Goal: Check status: Check status

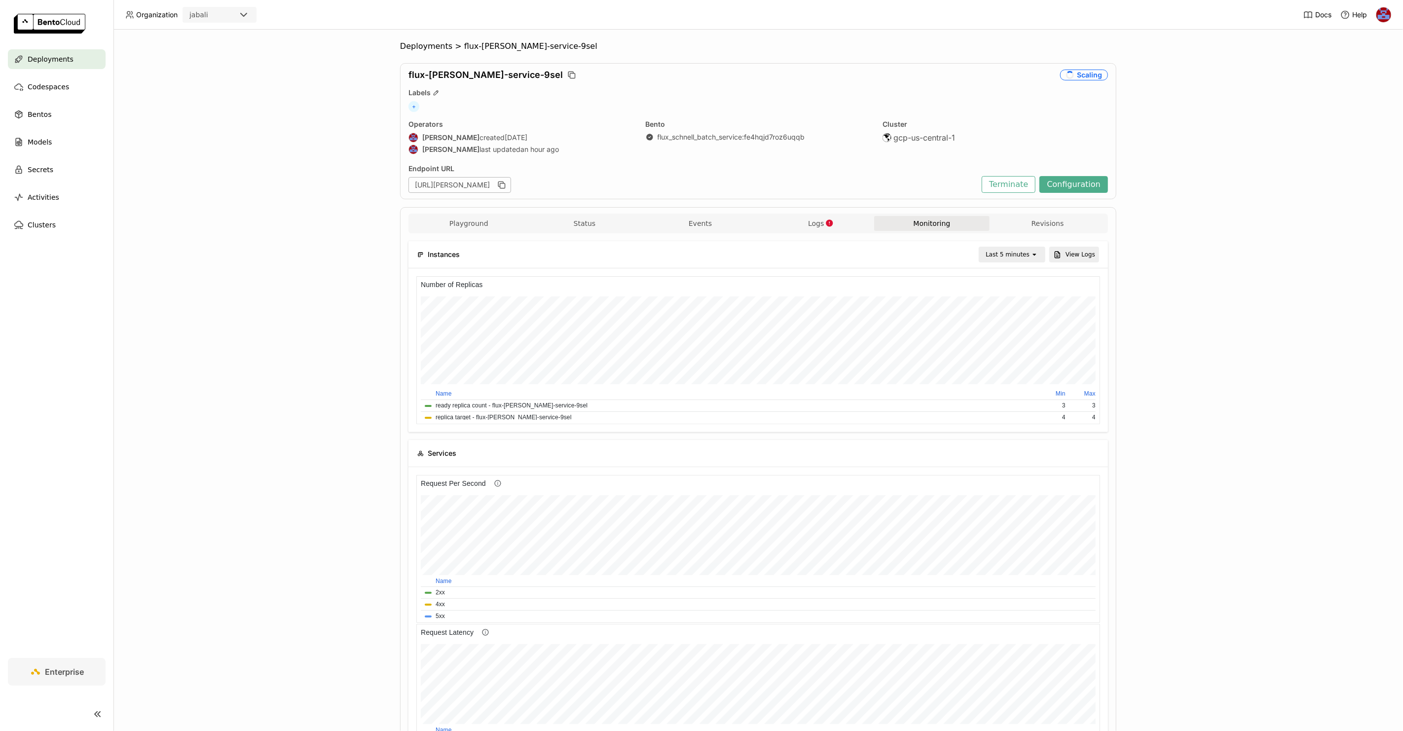
scroll to position [144, 679]
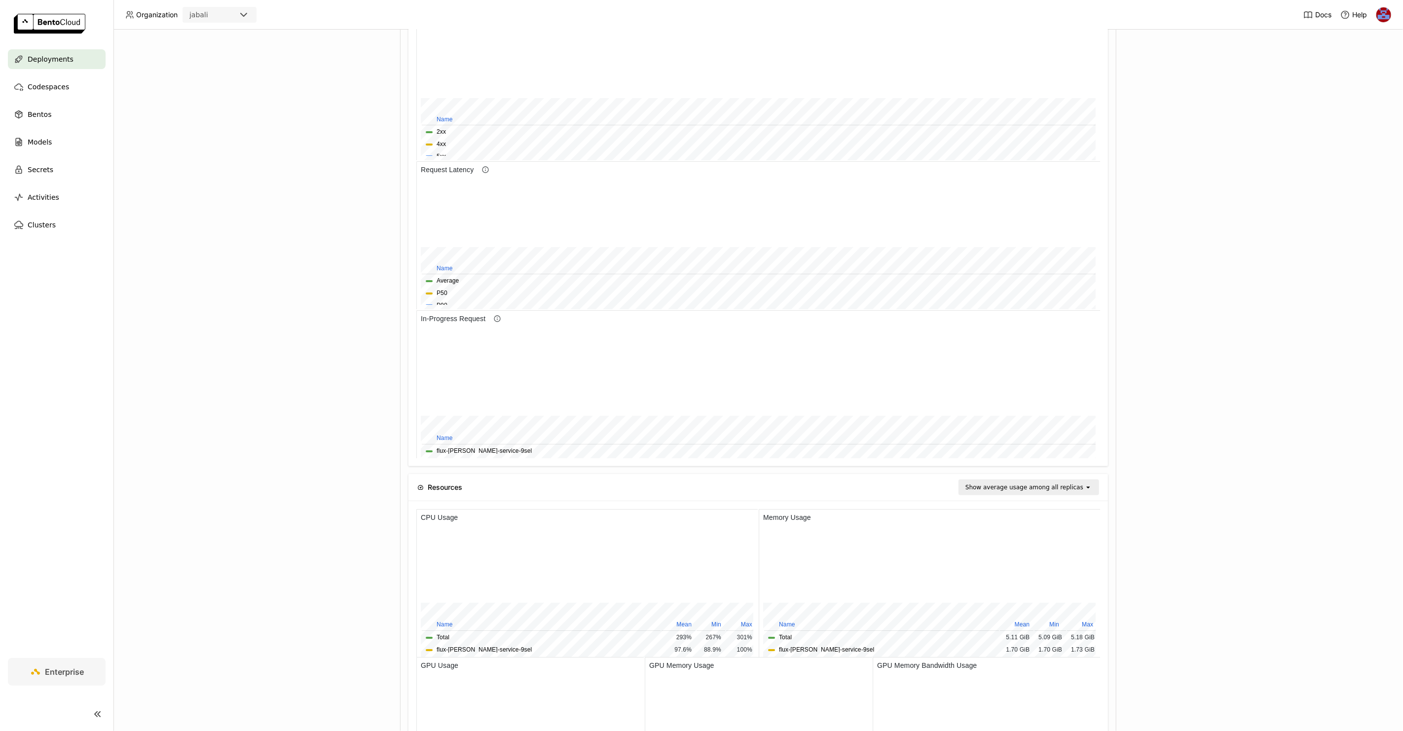
scroll to position [476, 0]
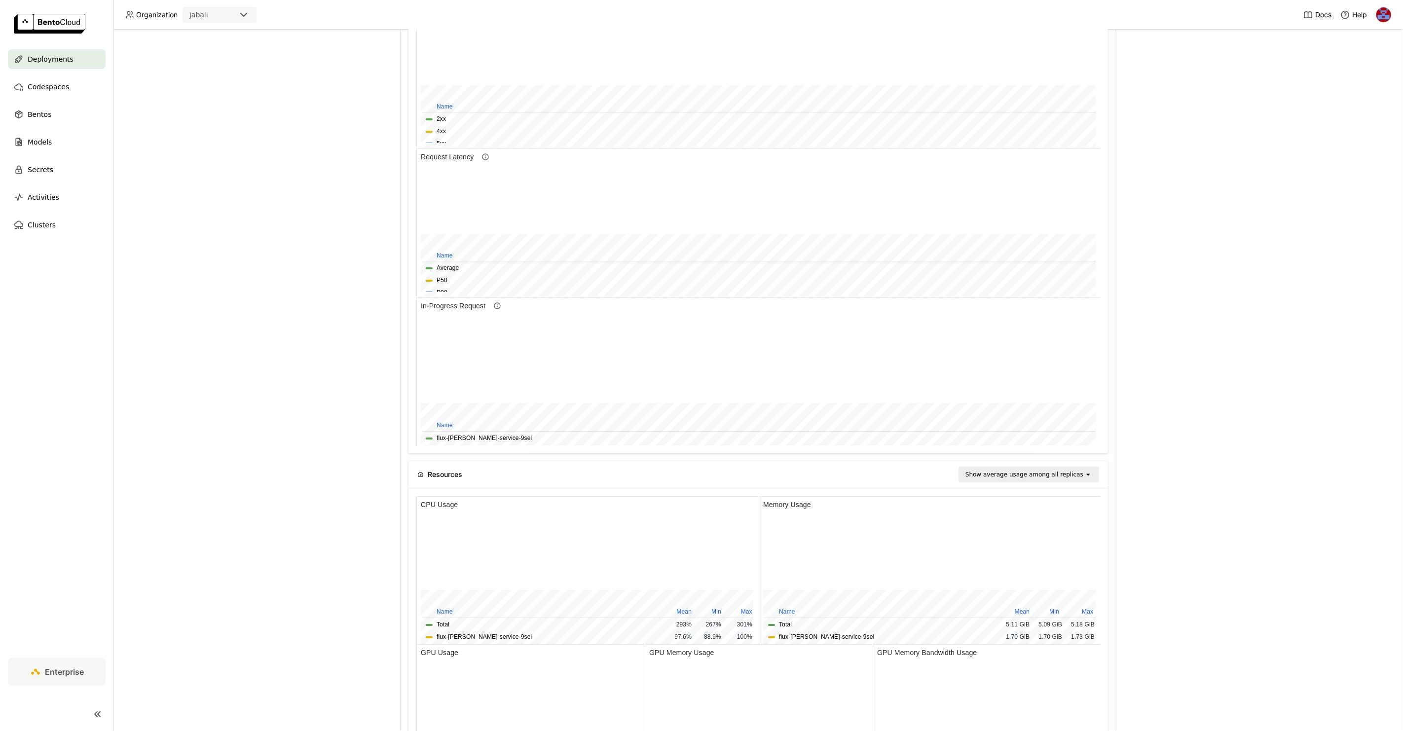
click at [300, 224] on div "Deployments > flux-schnell-service-9sel flux-schnell-service-9sel Scaling Label…" at bounding box center [758, 381] width 1290 height 702
click at [304, 203] on div "Deployments > flux-schnell-service-9sel flux-schnell-service-9sel Scaling Label…" at bounding box center [758, 381] width 1290 height 702
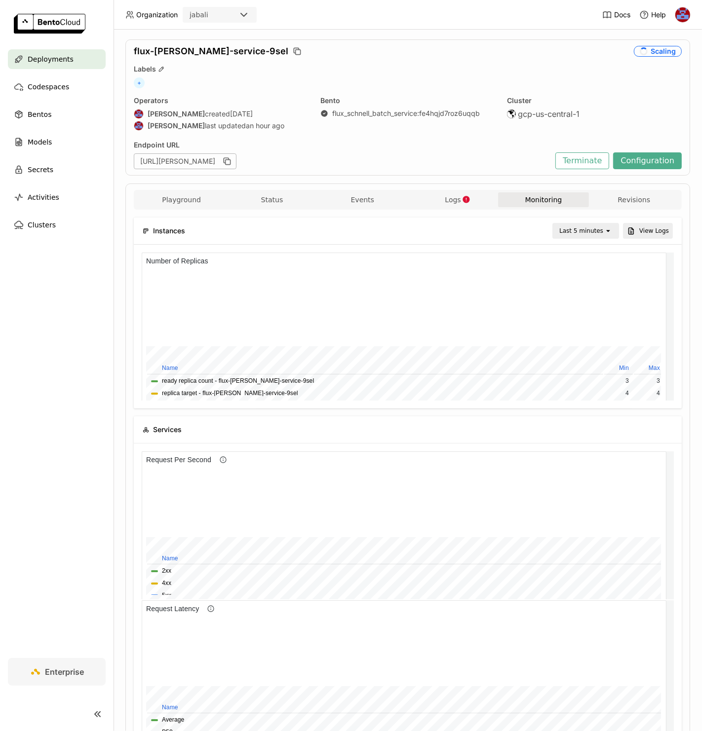
scroll to position [0, 0]
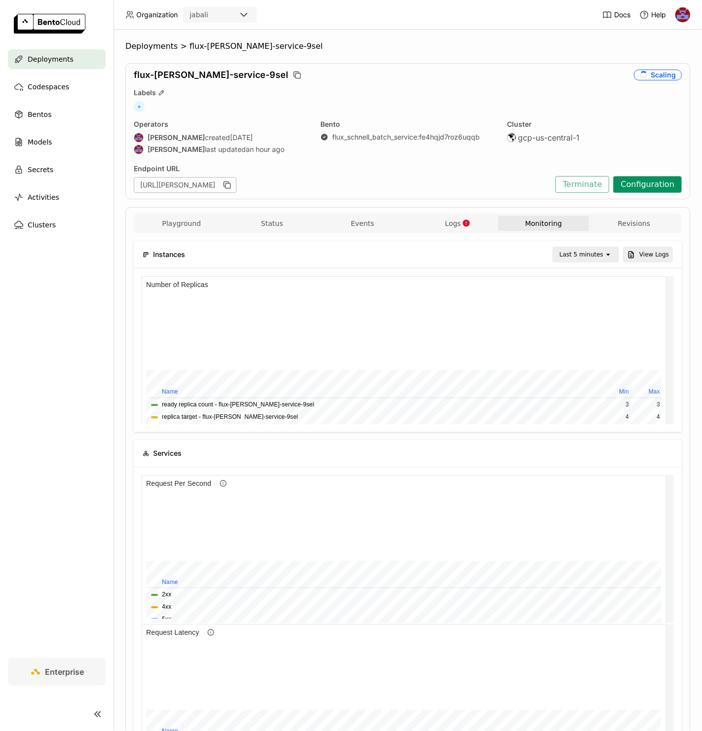
click at [632, 178] on button "Configuration" at bounding box center [647, 184] width 69 height 17
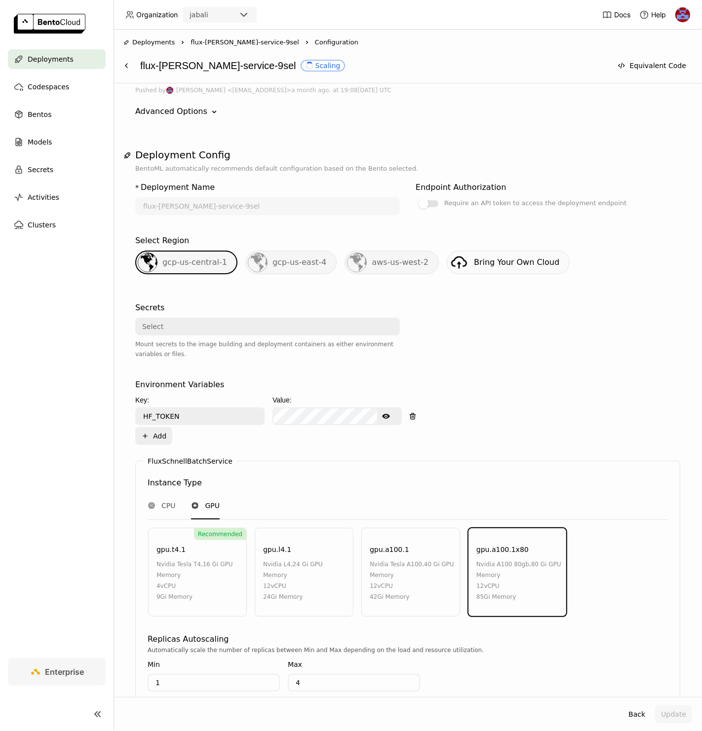
scroll to position [101, 0]
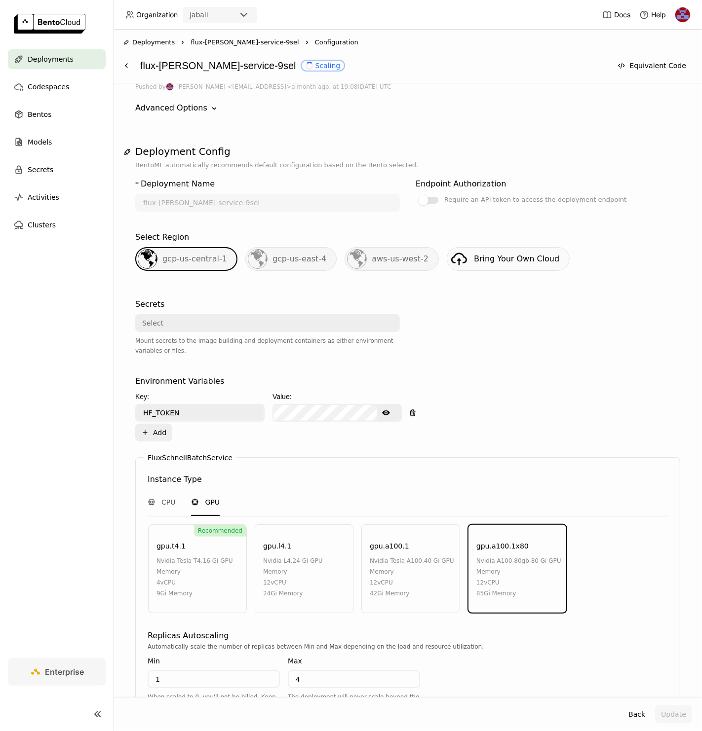
click at [482, 305] on div at bounding box center [547, 333] width 264 height 77
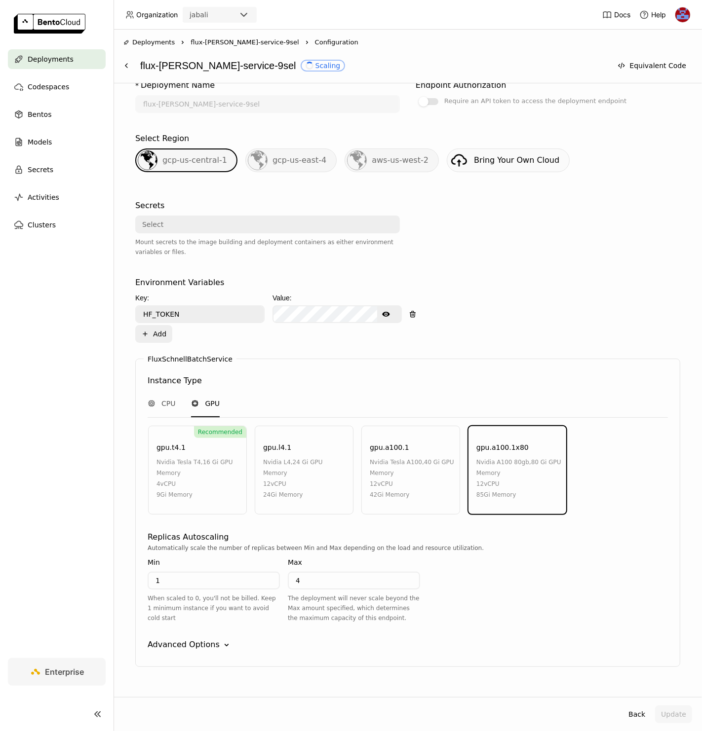
scroll to position [201, 0]
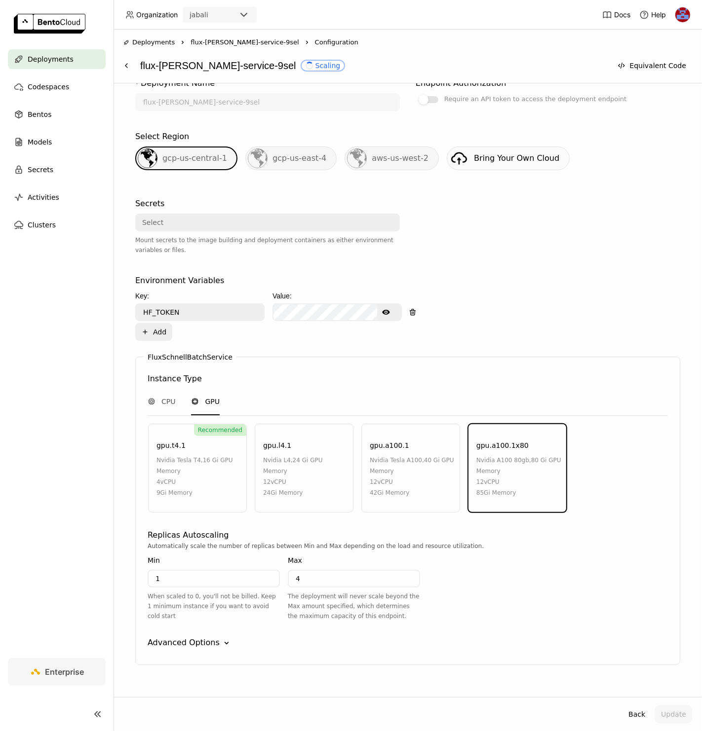
click at [482, 305] on div "Environment Variables Key: Value: HF_TOKEN Show password text Plus Add" at bounding box center [407, 308] width 545 height 66
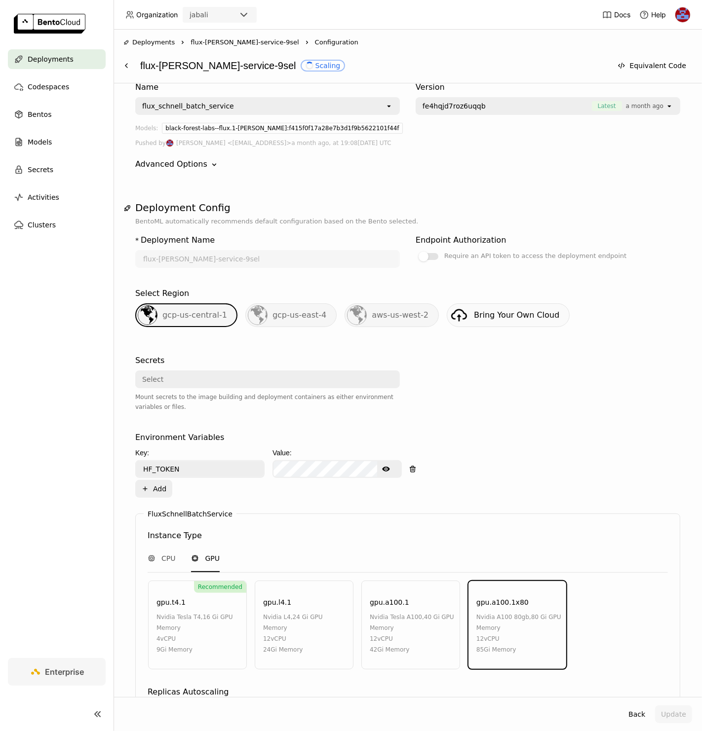
scroll to position [0, 0]
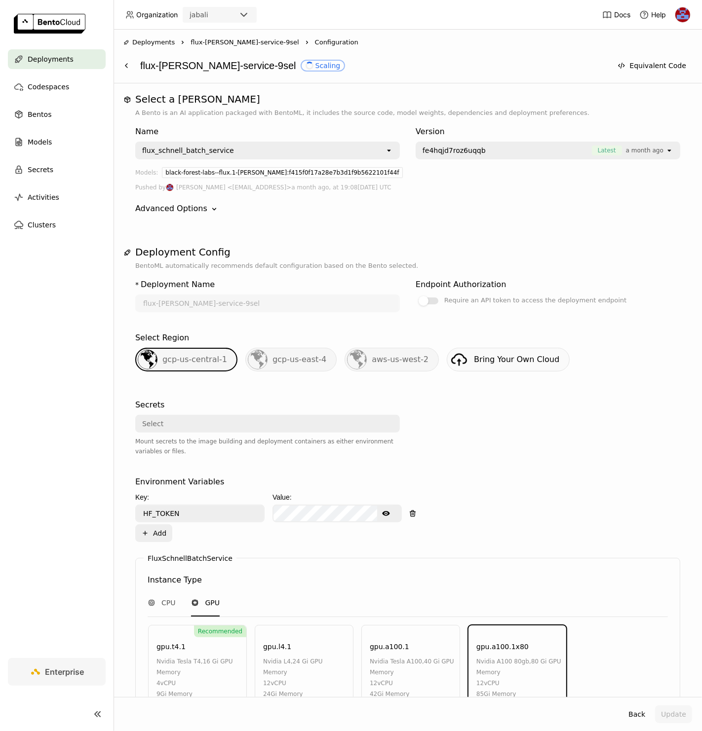
click at [251, 39] on span "flux-[PERSON_NAME]-service-9sel" at bounding box center [244, 43] width 108 height 10
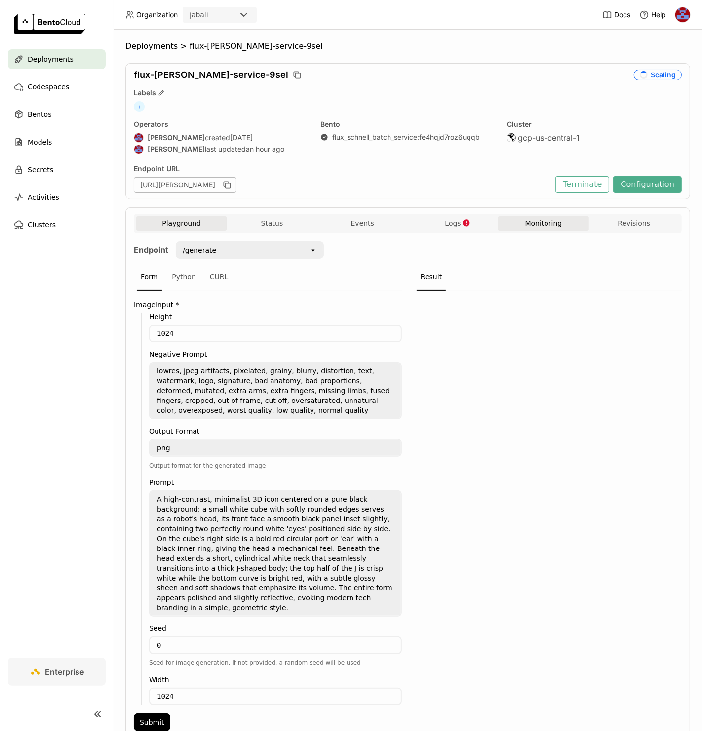
click at [522, 223] on button "Monitoring" at bounding box center [543, 223] width 90 height 15
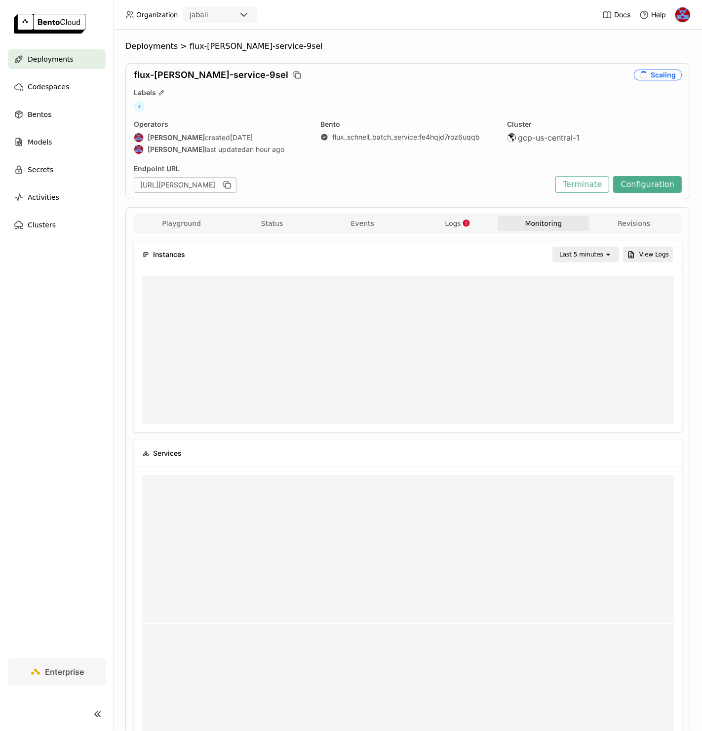
scroll to position [8, 8]
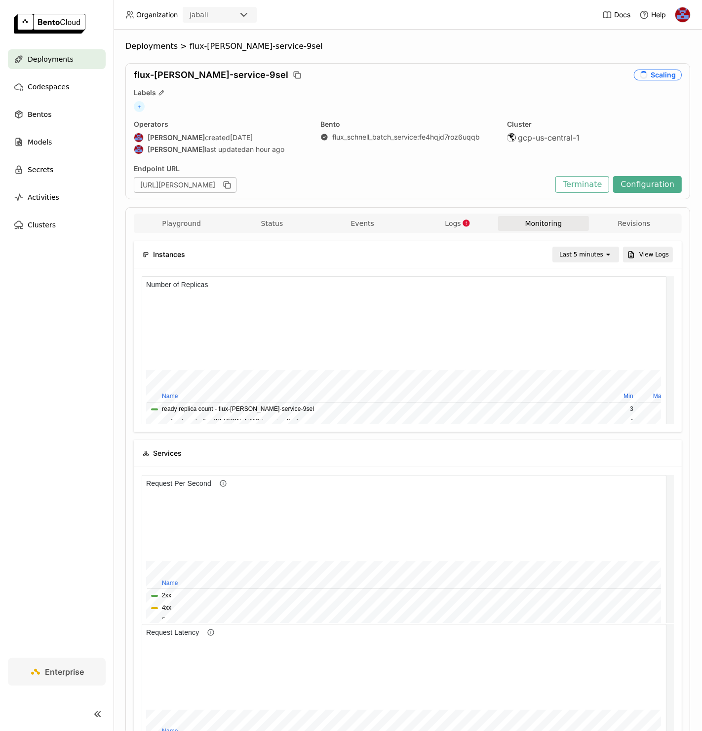
click at [335, 105] on div "+" at bounding box center [408, 106] width 548 height 11
click at [165, 47] on span "Deployments" at bounding box center [151, 46] width 52 height 10
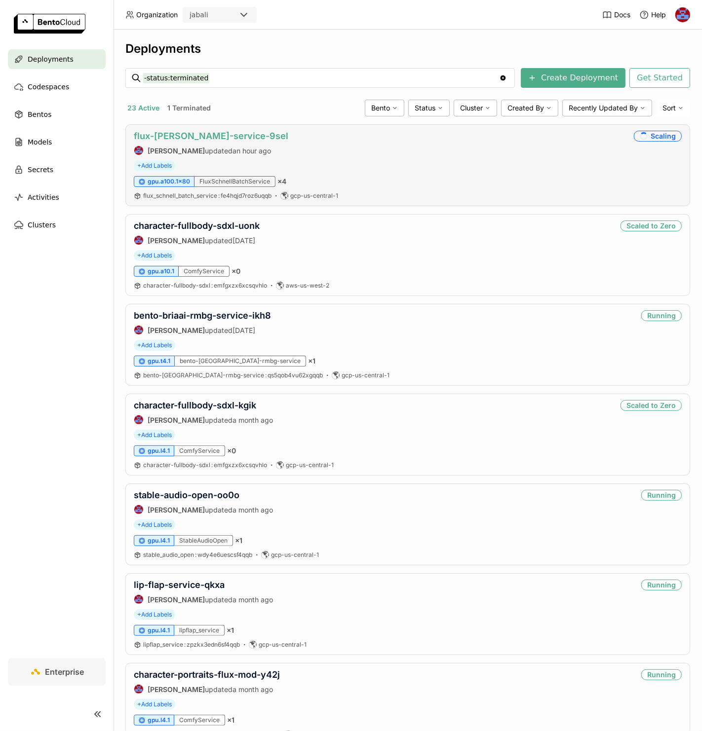
click at [222, 133] on link "flux-[PERSON_NAME]-service-9sel" at bounding box center [211, 136] width 154 height 10
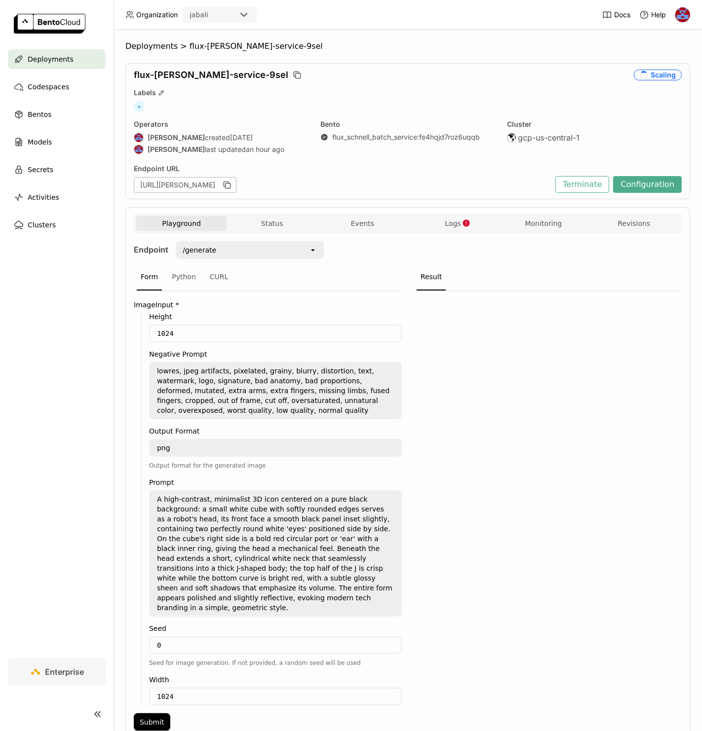
click at [448, 211] on div "Playground Status Events Logs Monitoring Revisions Endpoint /generate open Form…" at bounding box center [407, 479] width 564 height 544
click at [445, 223] on span "Logs" at bounding box center [453, 223] width 16 height 9
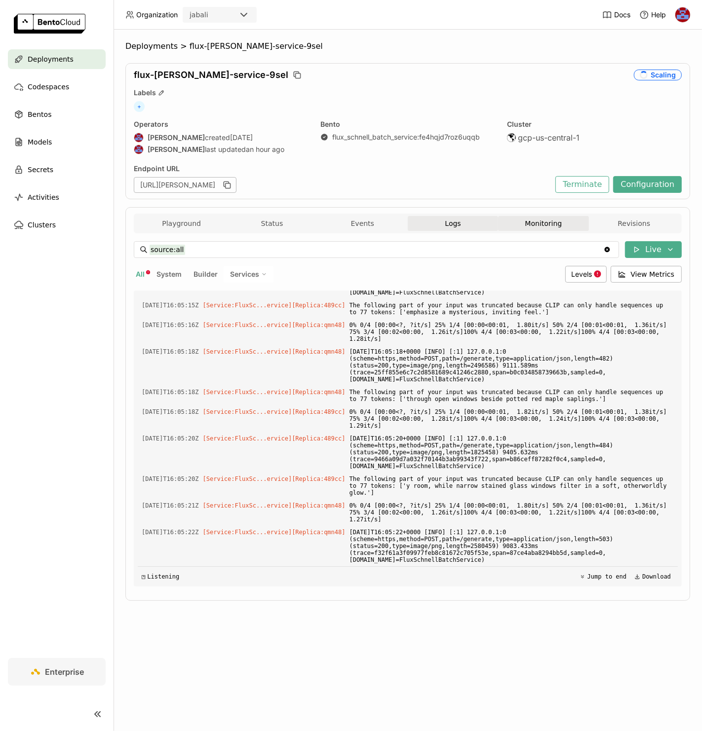
scroll to position [6442, 0]
click at [524, 223] on button "Monitoring" at bounding box center [543, 223] width 90 height 15
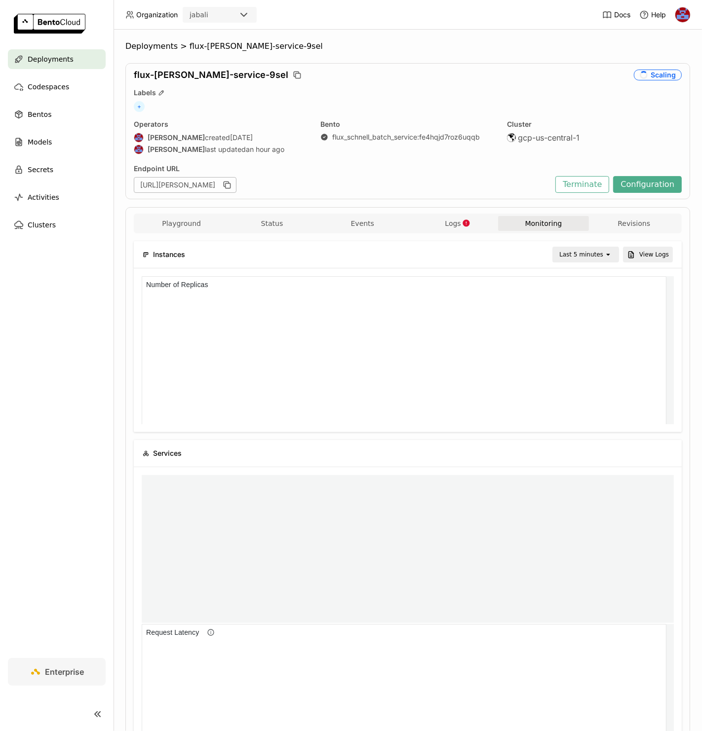
scroll to position [140, 515]
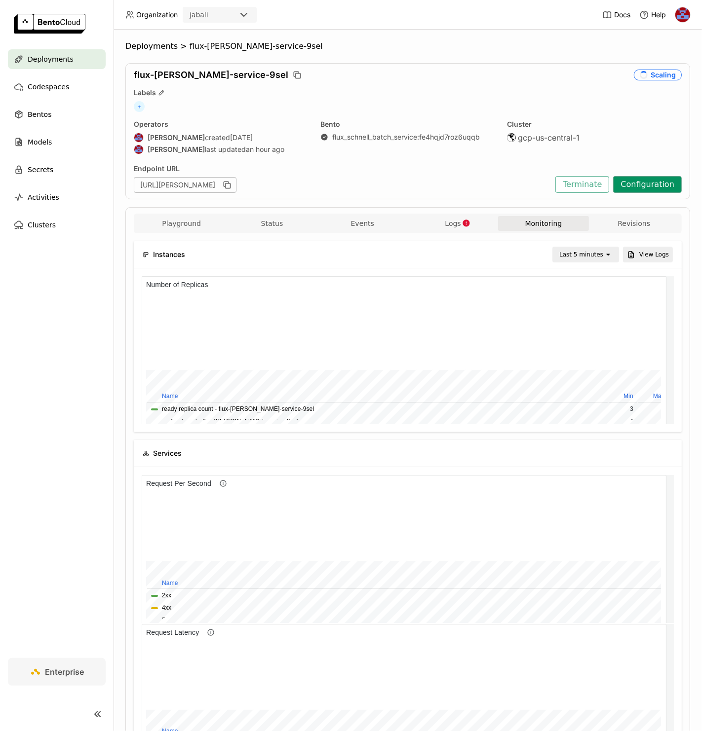
click at [649, 188] on button "Configuration" at bounding box center [647, 184] width 69 height 17
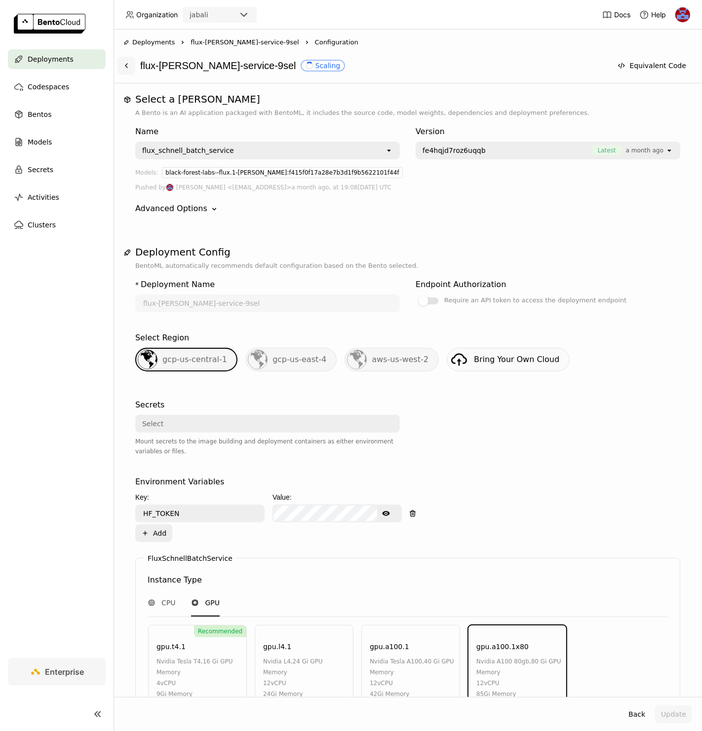
click at [125, 67] on icon at bounding box center [126, 66] width 8 height 8
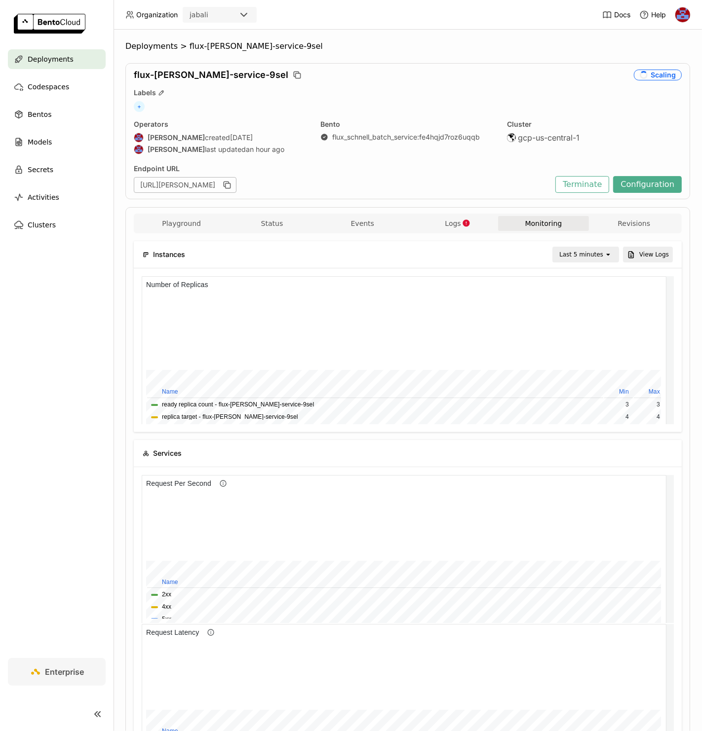
click at [480, 104] on div "+" at bounding box center [408, 106] width 548 height 11
click at [488, 82] on div "flux-schnell-service-9sel Scaling Labels + Operators Jhonatan Oliveira created …" at bounding box center [407, 131] width 564 height 136
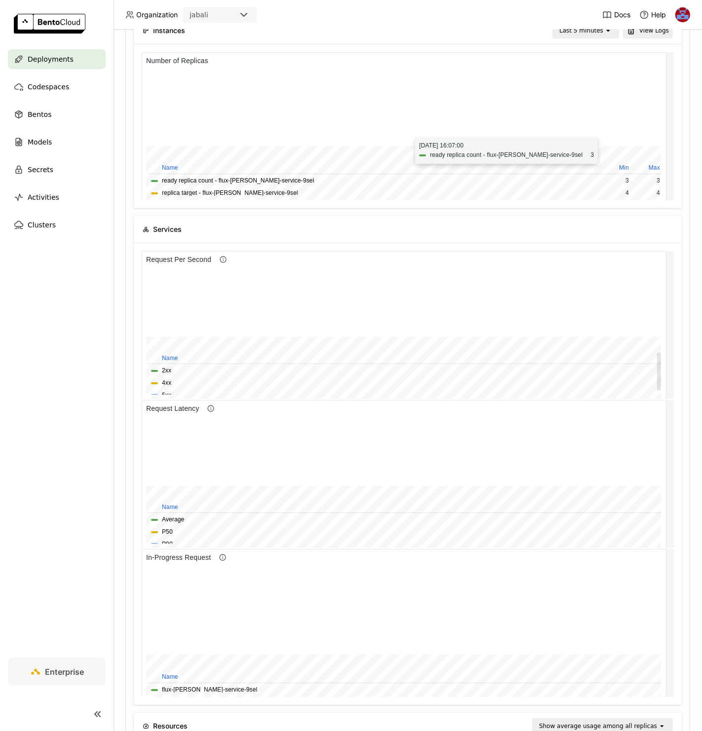
scroll to position [227, 0]
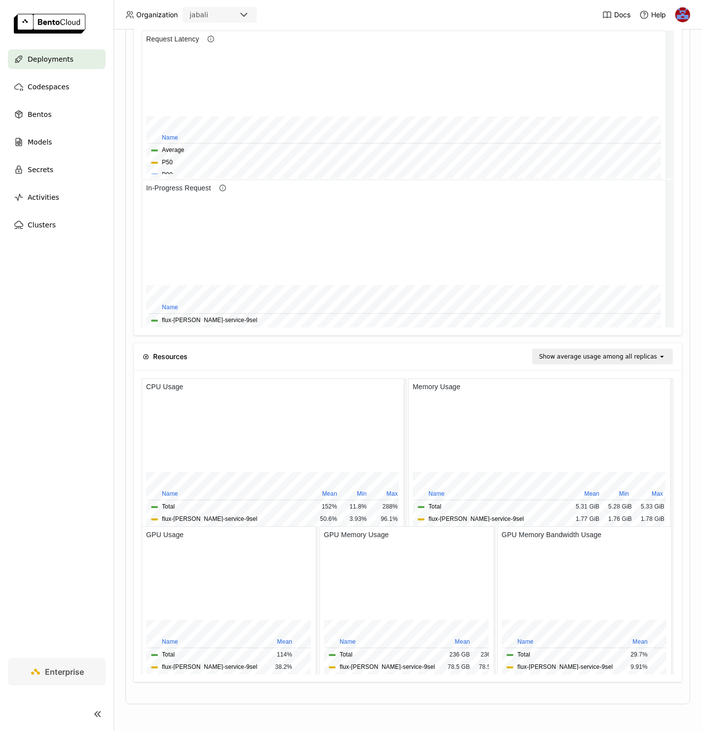
click at [668, 185] on div at bounding box center [408, 105] width 548 height 462
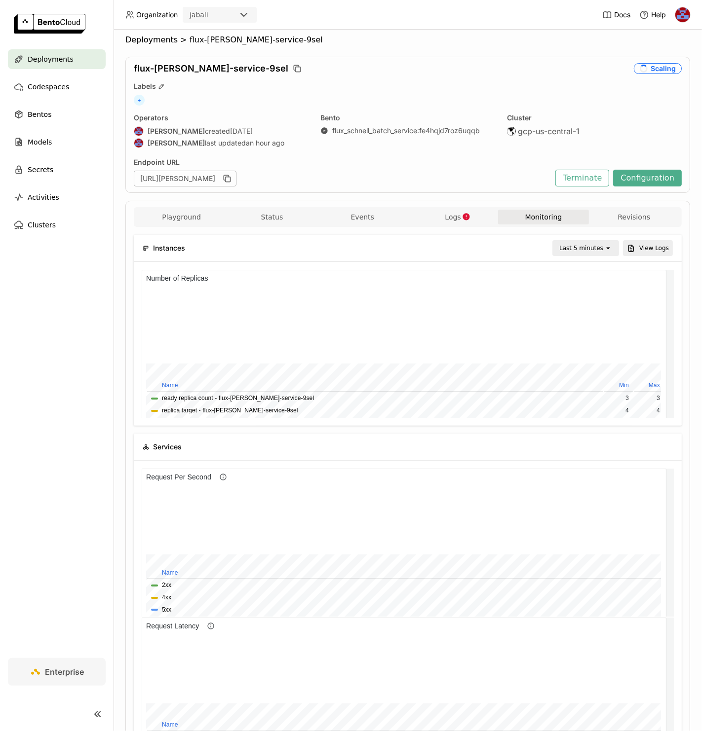
scroll to position [0, 0]
